Goal: Ask a question: Seek information or help from site administrators or community

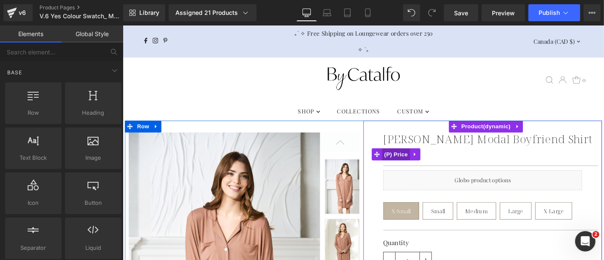
click at [412, 160] on span "(P) Price" at bounding box center [414, 162] width 30 height 13
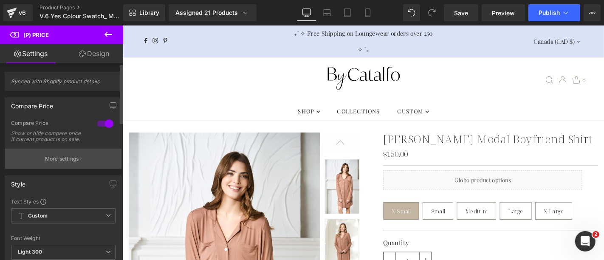
click at [73, 162] on p "More settings" at bounding box center [62, 159] width 34 height 8
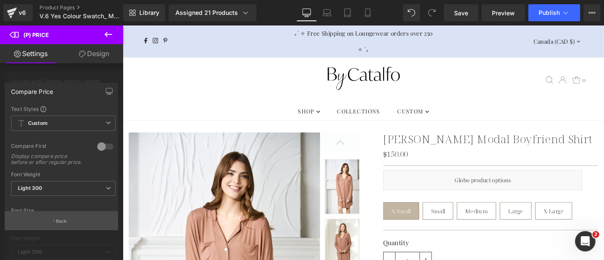
click at [62, 222] on p "Back" at bounding box center [61, 221] width 11 height 6
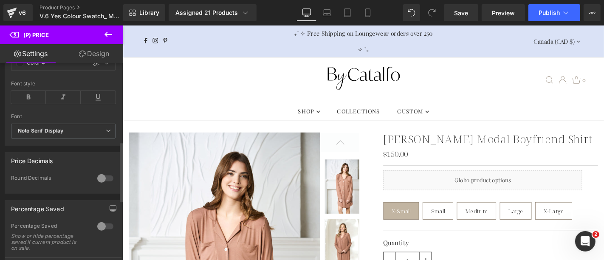
scroll to position [256, 0]
click at [99, 180] on div at bounding box center [105, 178] width 20 height 14
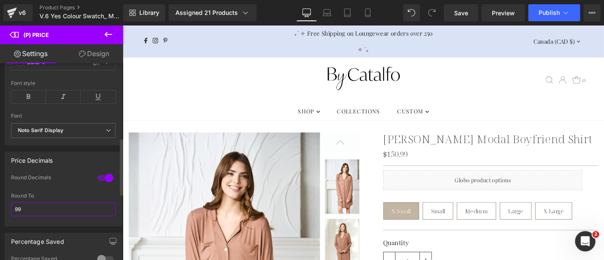
drag, startPoint x: 28, startPoint y: 210, endPoint x: 2, endPoint y: 211, distance: 25.5
click at [2, 211] on div "Price Decimals 1 Round Decimals 99 Round To 99" at bounding box center [63, 185] width 127 height 81
click at [62, 186] on div "Round Decimals" at bounding box center [63, 183] width 104 height 19
click at [33, 211] on input "text" at bounding box center [63, 209] width 104 height 14
type input "0"
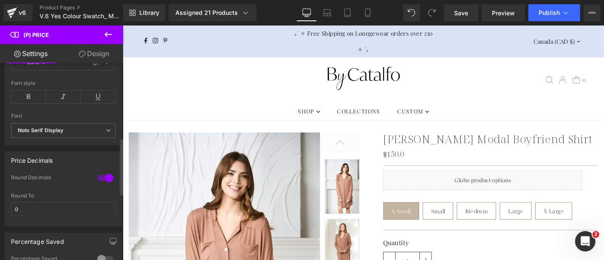
click at [48, 199] on div "Round To" at bounding box center [63, 196] width 104 height 6
click at [29, 211] on input "0" at bounding box center [63, 209] width 104 height 14
click at [103, 180] on div at bounding box center [105, 178] width 20 height 14
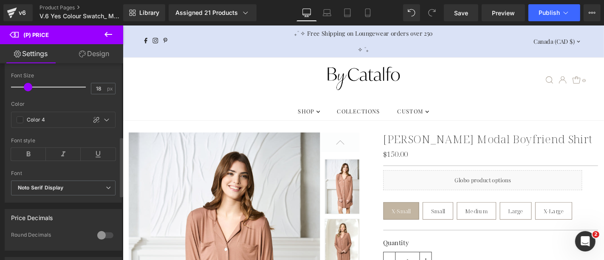
scroll to position [239, 0]
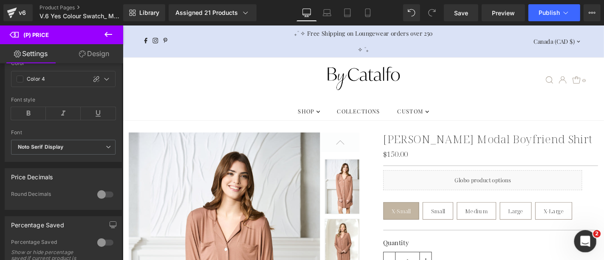
click at [582, 241] on icon "Open Intercom Messenger" at bounding box center [584, 239] width 6 height 7
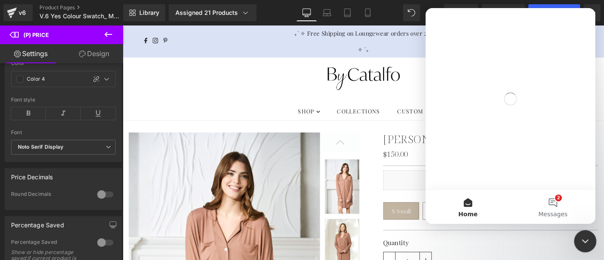
scroll to position [0, 0]
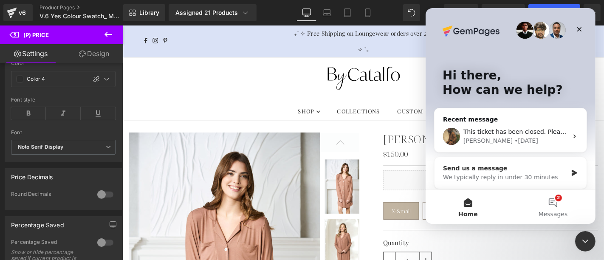
click at [570, 175] on icon "Intercom messenger" at bounding box center [573, 172] width 7 height 7
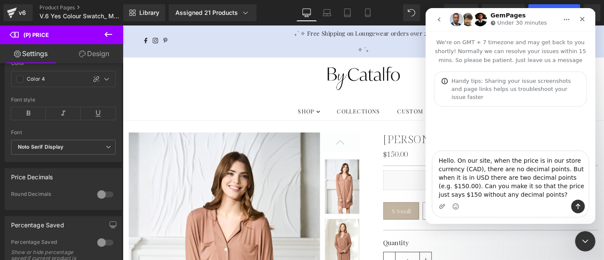
type textarea "Hello. On our site, when the price is in our store currency (CAD), there are no…"
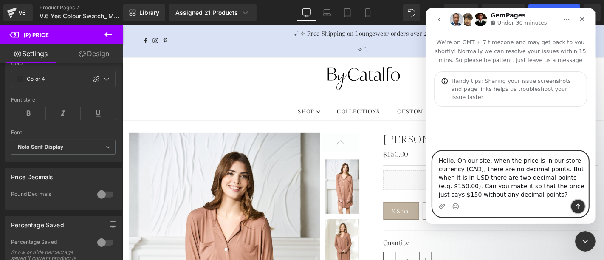
click at [577, 210] on icon "Send a message…" at bounding box center [577, 206] width 7 height 7
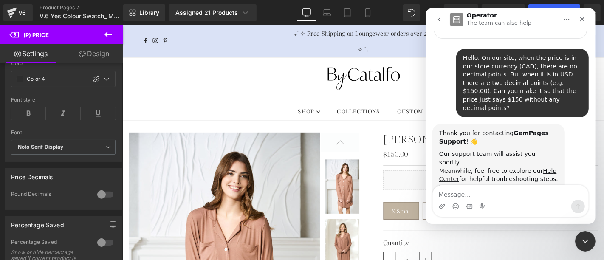
scroll to position [71, 0]
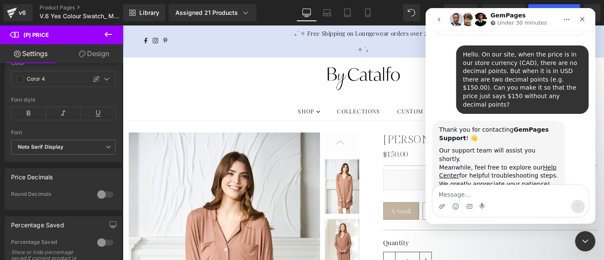
click at [231, 196] on div at bounding box center [302, 117] width 604 height 234
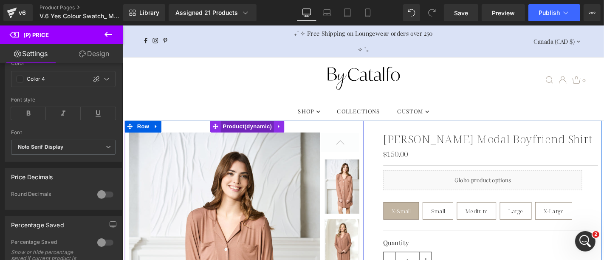
click at [259, 131] on span "Product" at bounding box center [255, 133] width 57 height 13
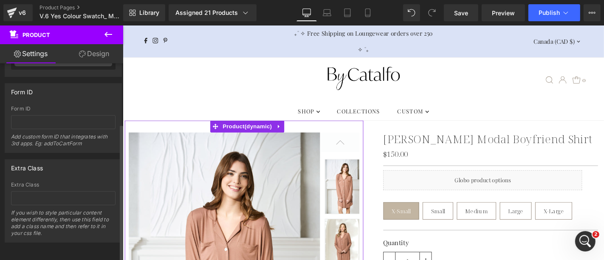
scroll to position [0, 0]
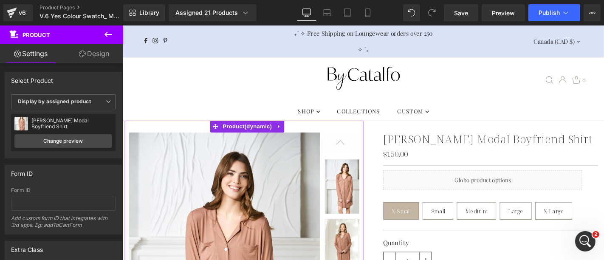
click at [94, 54] on link "Design" at bounding box center [94, 53] width 62 height 19
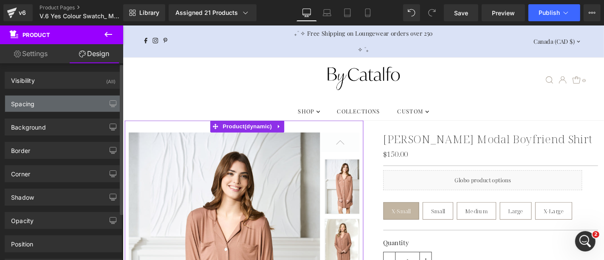
click at [58, 102] on div "Spacing" at bounding box center [63, 104] width 116 height 16
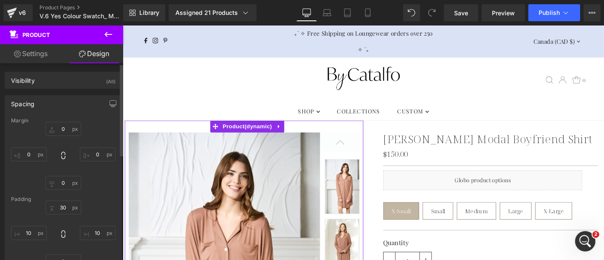
click at [58, 102] on div "Spacing" at bounding box center [63, 104] width 116 height 16
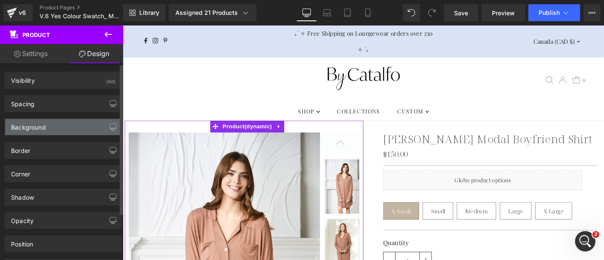
click at [55, 123] on div "Background" at bounding box center [63, 127] width 116 height 16
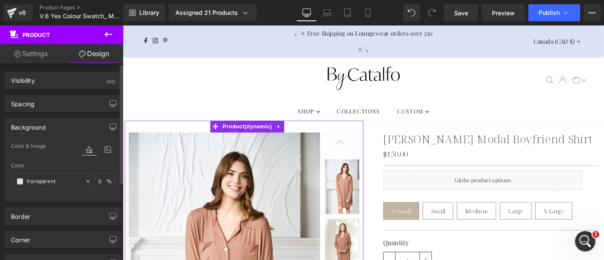
click at [55, 123] on div "Background" at bounding box center [63, 127] width 116 height 16
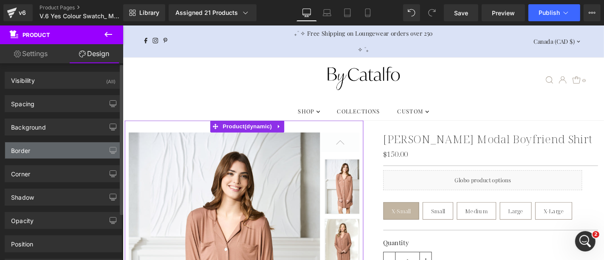
click at [55, 144] on div "Border" at bounding box center [63, 150] width 116 height 16
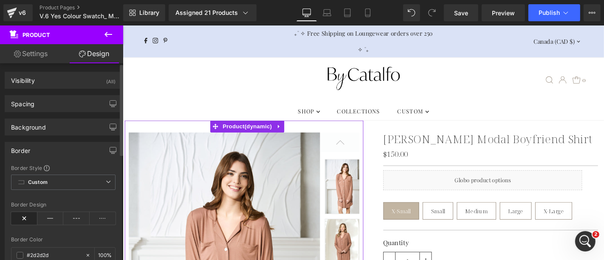
click at [55, 144] on div "Border" at bounding box center [63, 150] width 116 height 16
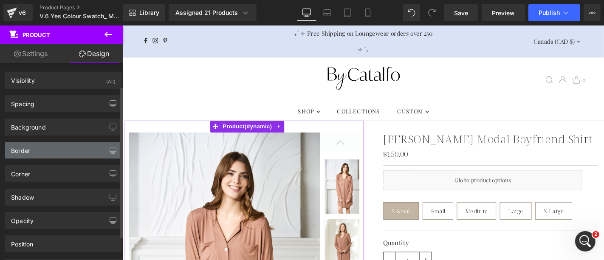
scroll to position [61, 0]
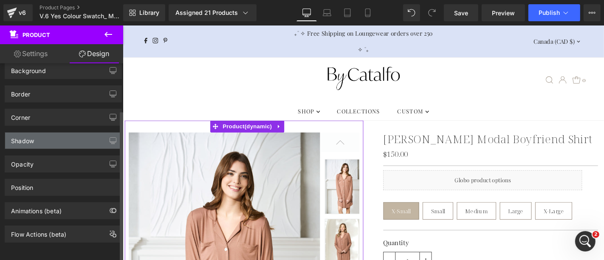
click at [67, 135] on div "Shadow" at bounding box center [63, 140] width 116 height 16
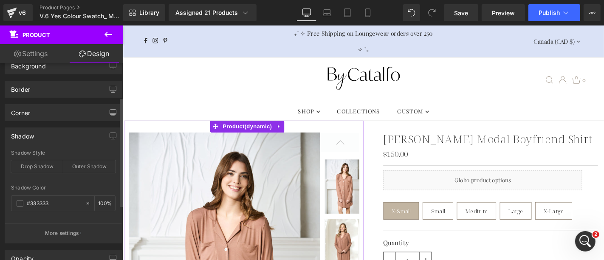
click at [67, 135] on div "Shadow" at bounding box center [63, 136] width 116 height 16
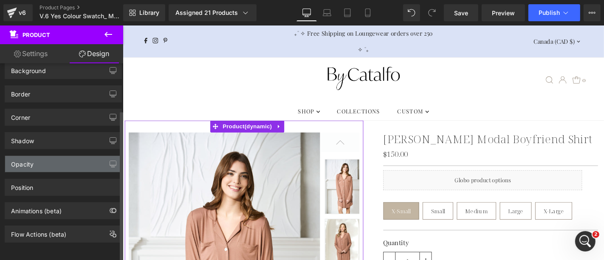
click at [64, 159] on div "Opacity" at bounding box center [63, 164] width 116 height 16
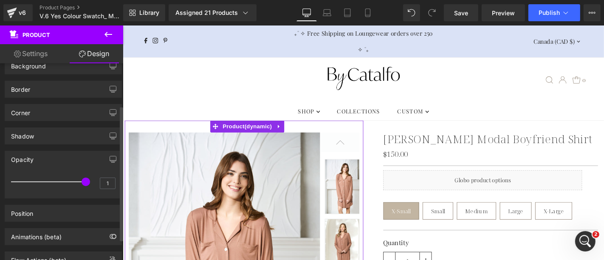
click at [64, 159] on div "Opacity" at bounding box center [63, 159] width 116 height 16
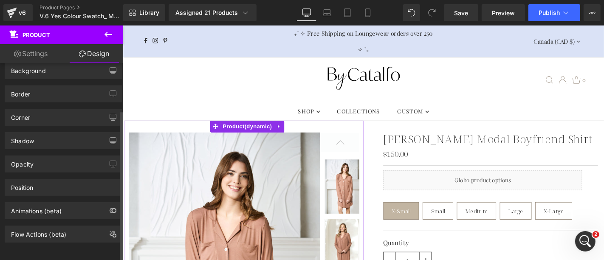
click at [61, 179] on div "Position Advanced option : Please proceed if you have coding knowledge. Relativ…" at bounding box center [63, 187] width 117 height 17
click at [60, 180] on div "Position" at bounding box center [63, 187] width 116 height 16
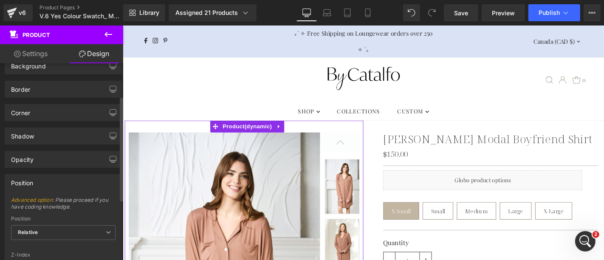
click at [60, 180] on div "Position" at bounding box center [63, 183] width 116 height 16
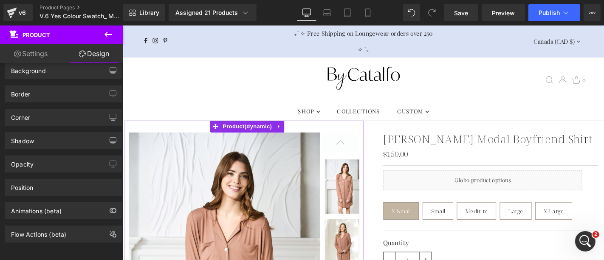
click at [33, 51] on link "Settings" at bounding box center [31, 53] width 62 height 19
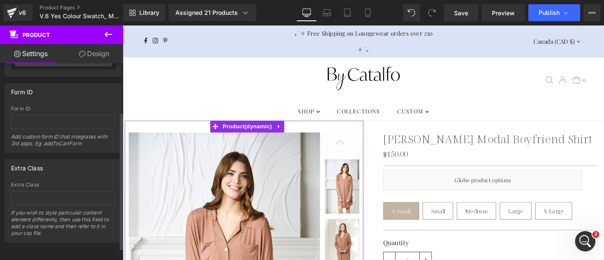
scroll to position [0, 0]
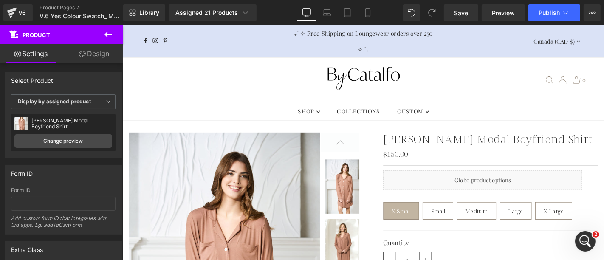
click at [233, 89] on div ".slideout__trigger-mobile-menu .testament--icon-theme-menu-bars:hover .hover-fi…" at bounding box center [379, 83] width 483 height 48
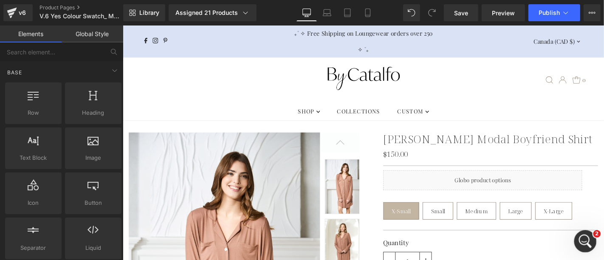
click at [586, 242] on icon "Open Intercom Messenger" at bounding box center [584, 240] width 14 height 14
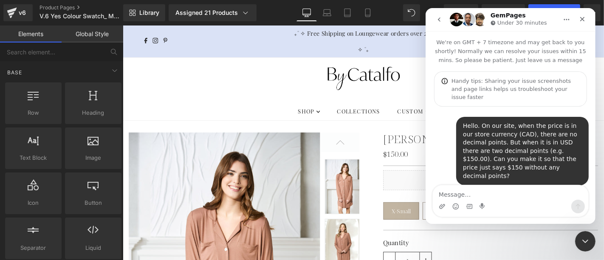
scroll to position [71, 0]
